Goal: Book appointment/travel/reservation

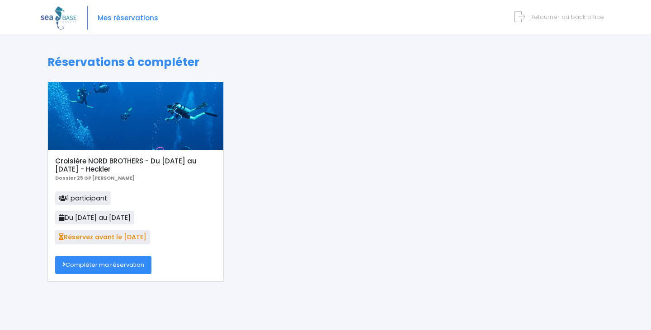
click at [90, 269] on link "Compléter ma réservation" at bounding box center [103, 265] width 96 height 18
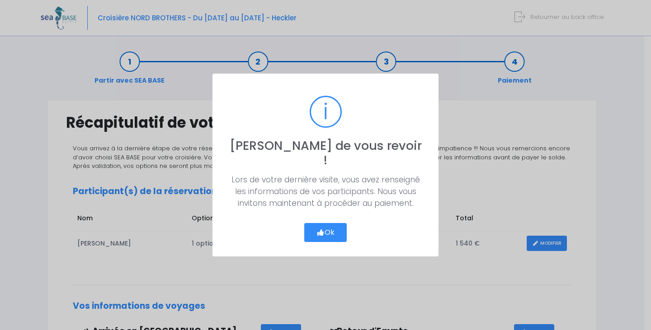
click at [322, 233] on icon "button" at bounding box center [320, 233] width 8 height 0
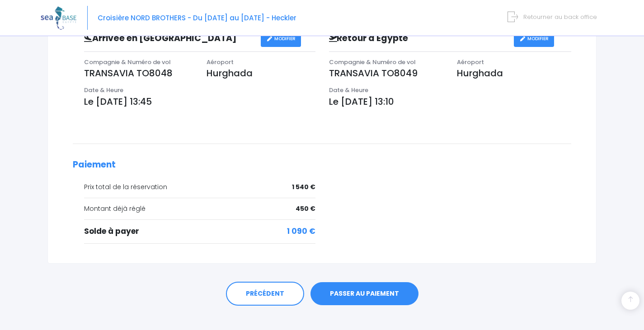
scroll to position [305, 0]
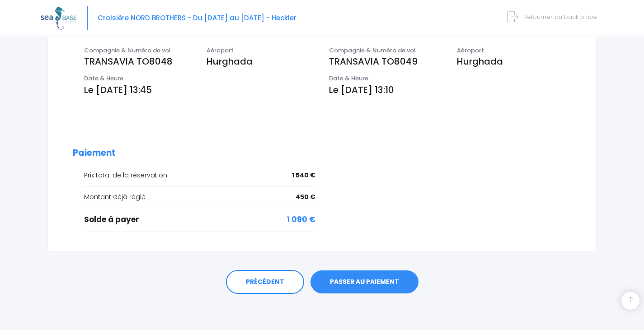
click at [377, 285] on link "PASSER AU PAIEMENT" at bounding box center [364, 282] width 108 height 23
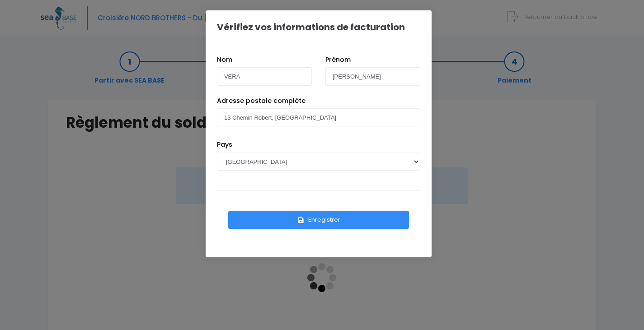
click at [324, 221] on button "Enregistrer" at bounding box center [318, 220] width 181 height 18
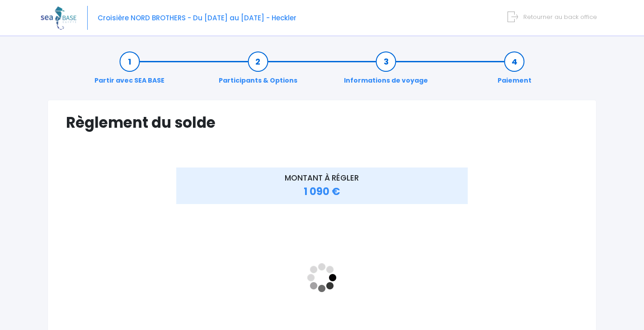
click at [540, 15] on span "Retourner au back office" at bounding box center [560, 17] width 74 height 9
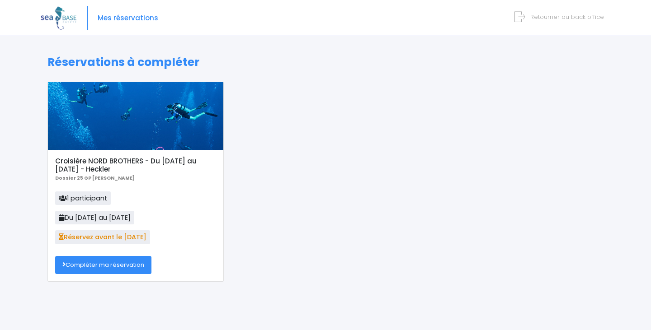
click at [99, 267] on link "Compléter ma réservation" at bounding box center [103, 265] width 96 height 18
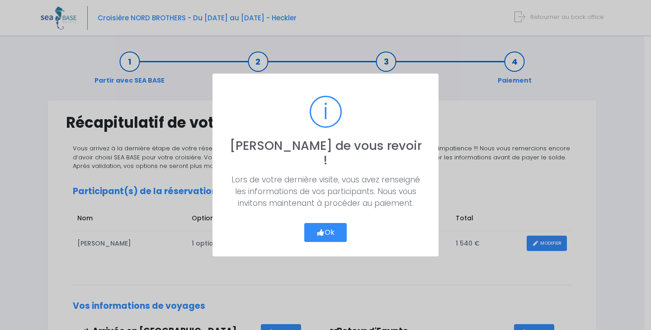
click at [334, 223] on button "Ok" at bounding box center [325, 232] width 42 height 19
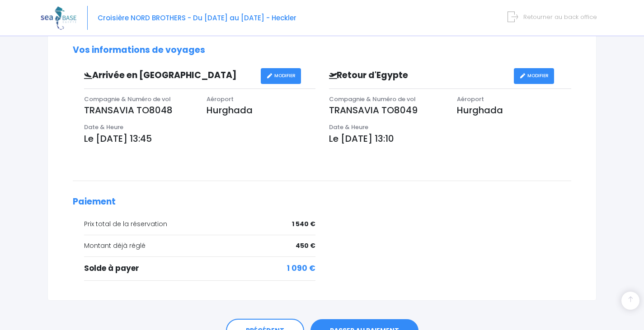
scroll to position [271, 0]
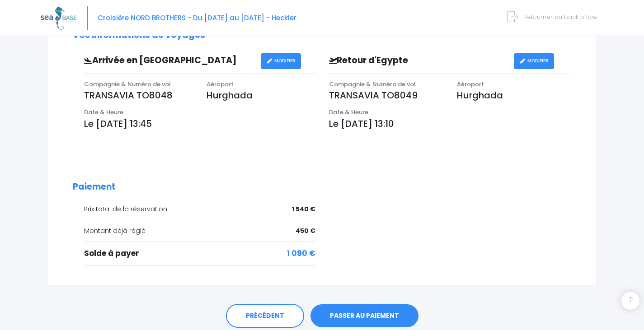
click at [345, 316] on link "PASSER AU PAIEMENT" at bounding box center [364, 315] width 108 height 23
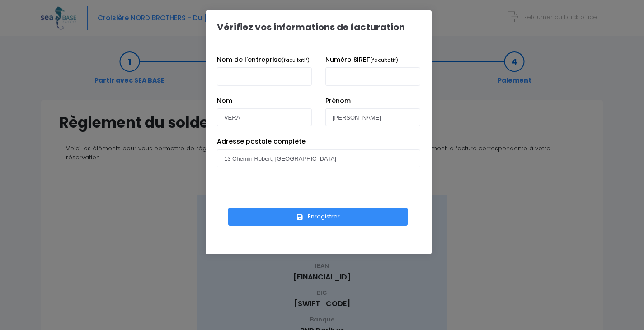
click at [314, 216] on button "Enregistrer" at bounding box center [317, 217] width 179 height 18
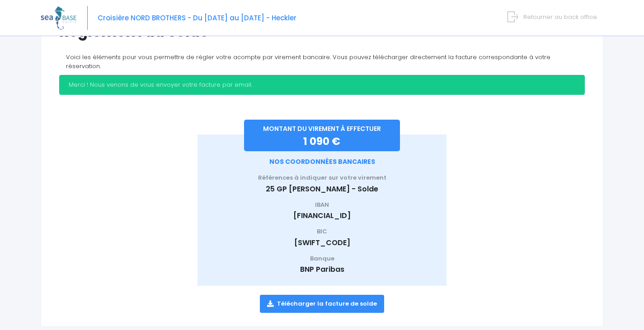
scroll to position [102, 0]
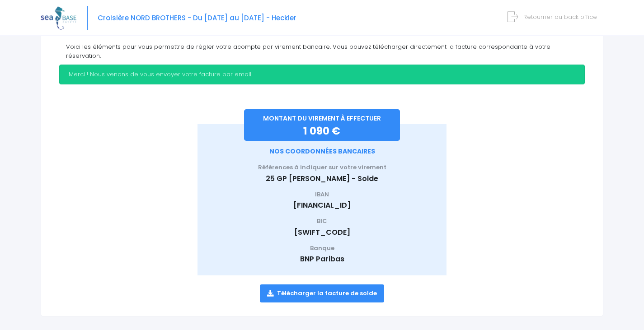
click at [324, 285] on link "Télécharger la facture de solde" at bounding box center [322, 294] width 124 height 18
click at [548, 16] on span "Retourner au back office" at bounding box center [560, 17] width 74 height 9
